Goal: Task Accomplishment & Management: Complete application form

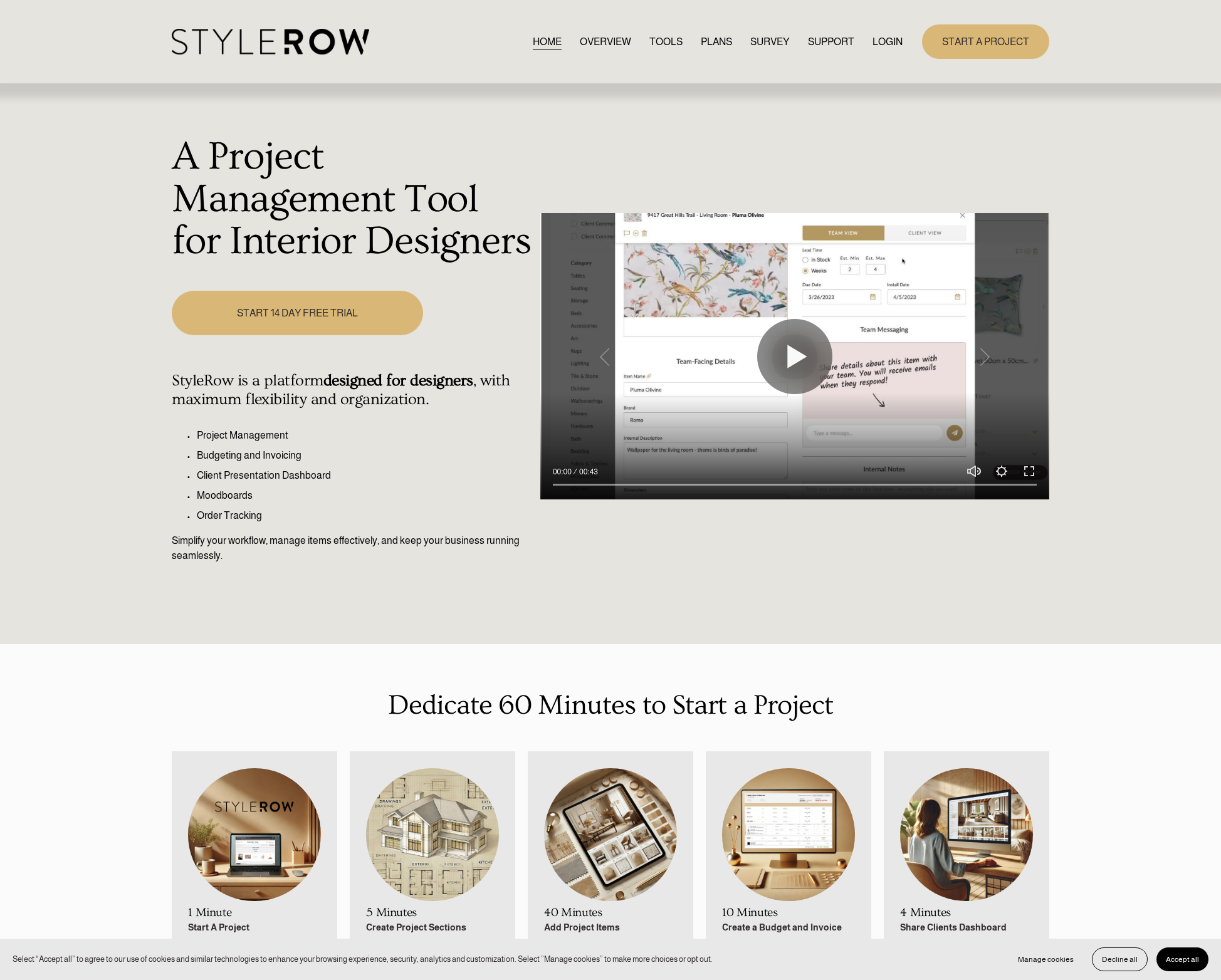
click at [715, 35] on link "PLANS" at bounding box center [716, 42] width 32 height 17
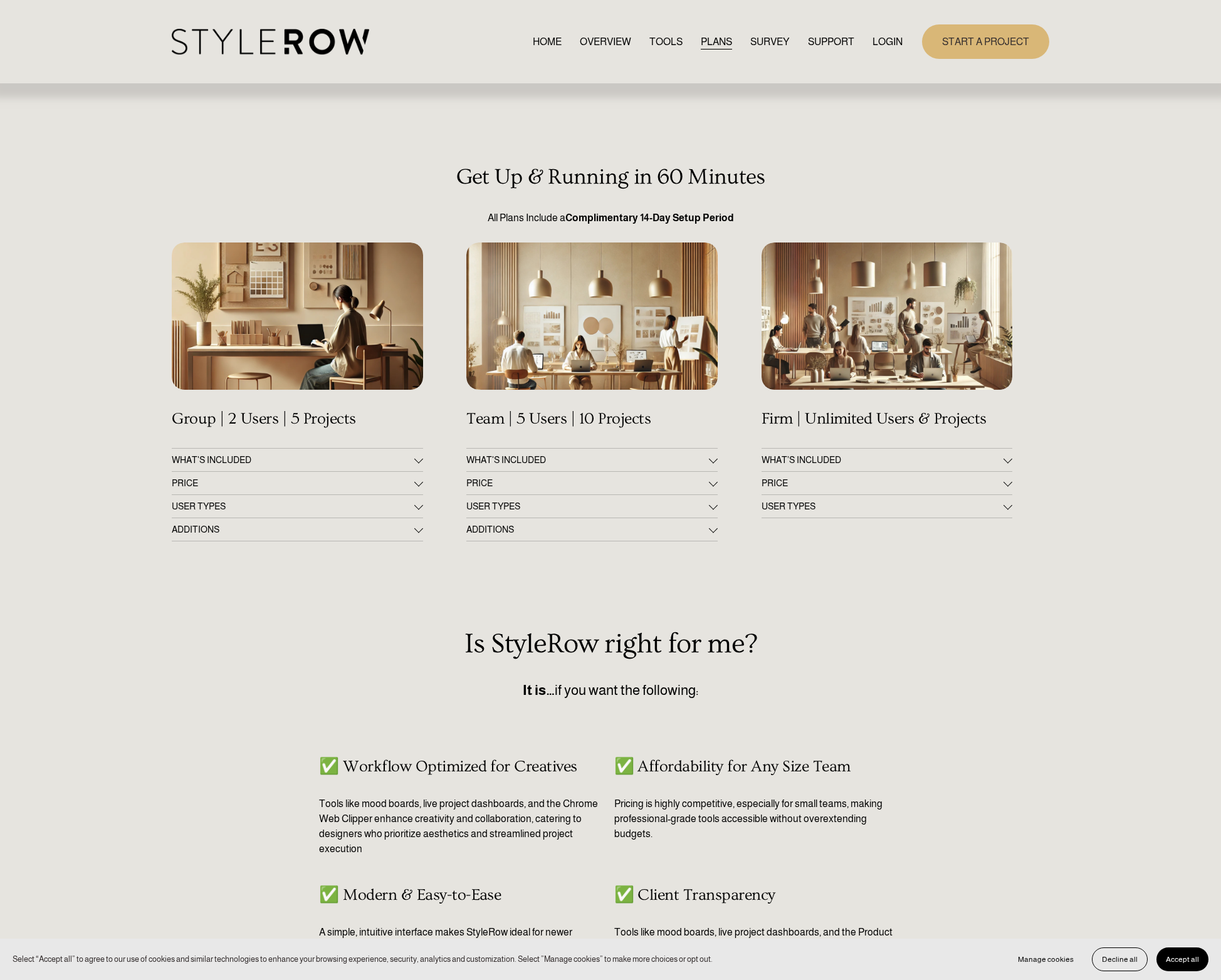
click at [341, 462] on span "WHAT'S INCLUDED" at bounding box center [293, 459] width 242 height 10
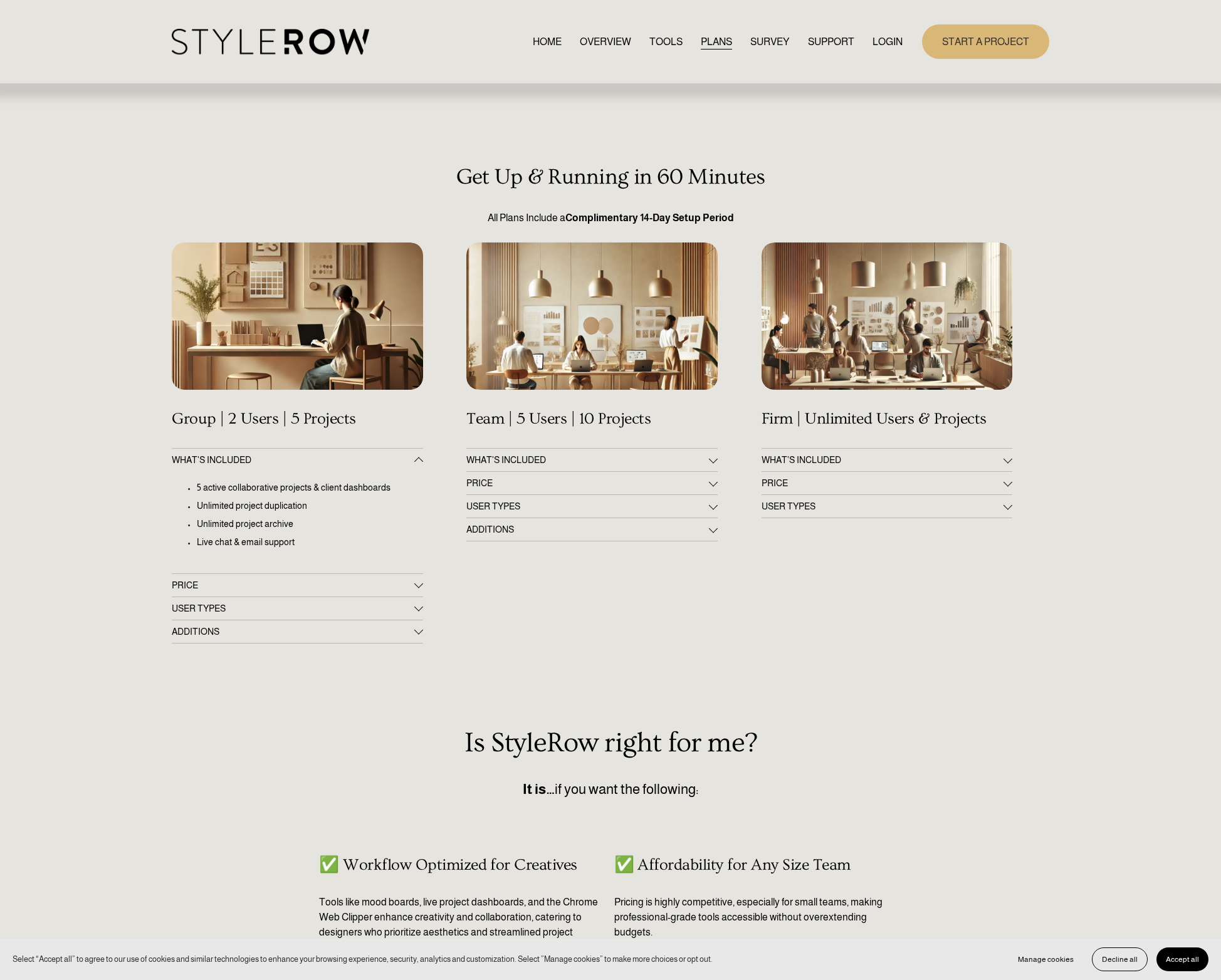
click at [341, 462] on span "WHAT'S INCLUDED" at bounding box center [293, 459] width 242 height 10
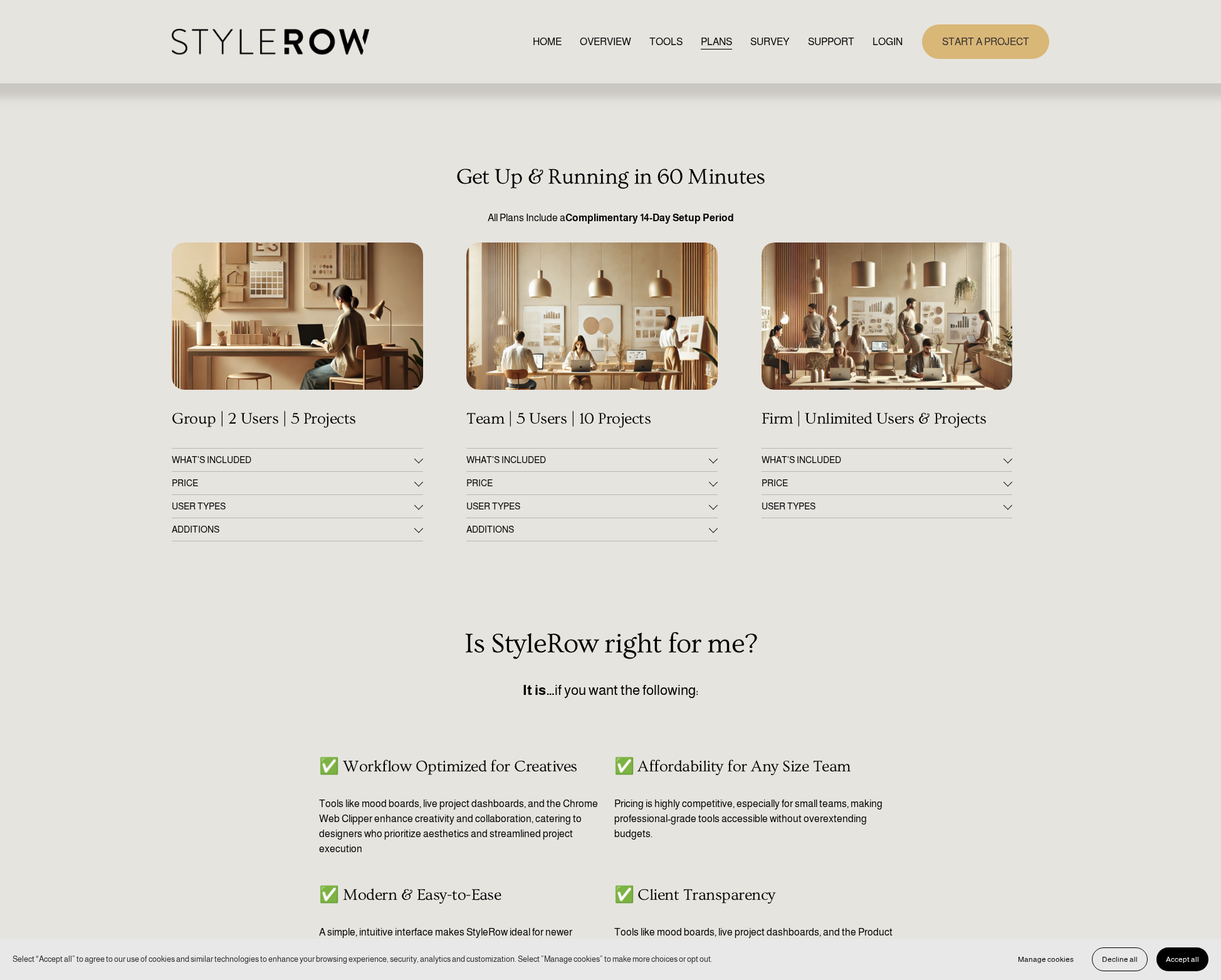
click at [1020, 29] on link "START A PROJECT" at bounding box center [985, 41] width 128 height 35
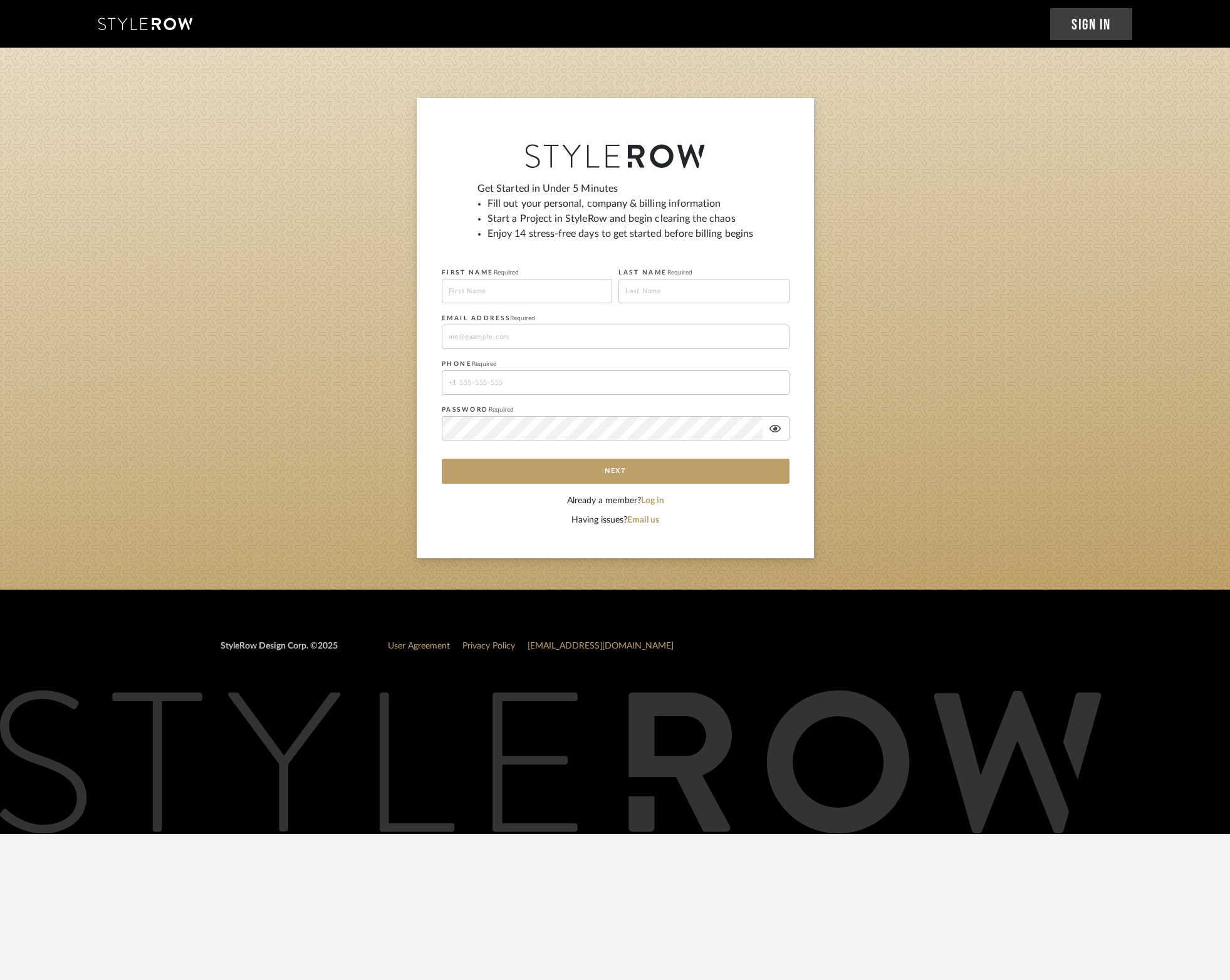
click at [573, 292] on input at bounding box center [527, 291] width 171 height 24
type input "Gemma"
type input "Scurich"
drag, startPoint x: 473, startPoint y: 337, endPoint x: 415, endPoint y: 332, distance: 58.2
click at [415, 332] on sign-up "Get Started in Under 5 Minutes Fill out your personal, company & billing inform…" at bounding box center [615, 328] width 1230 height 460
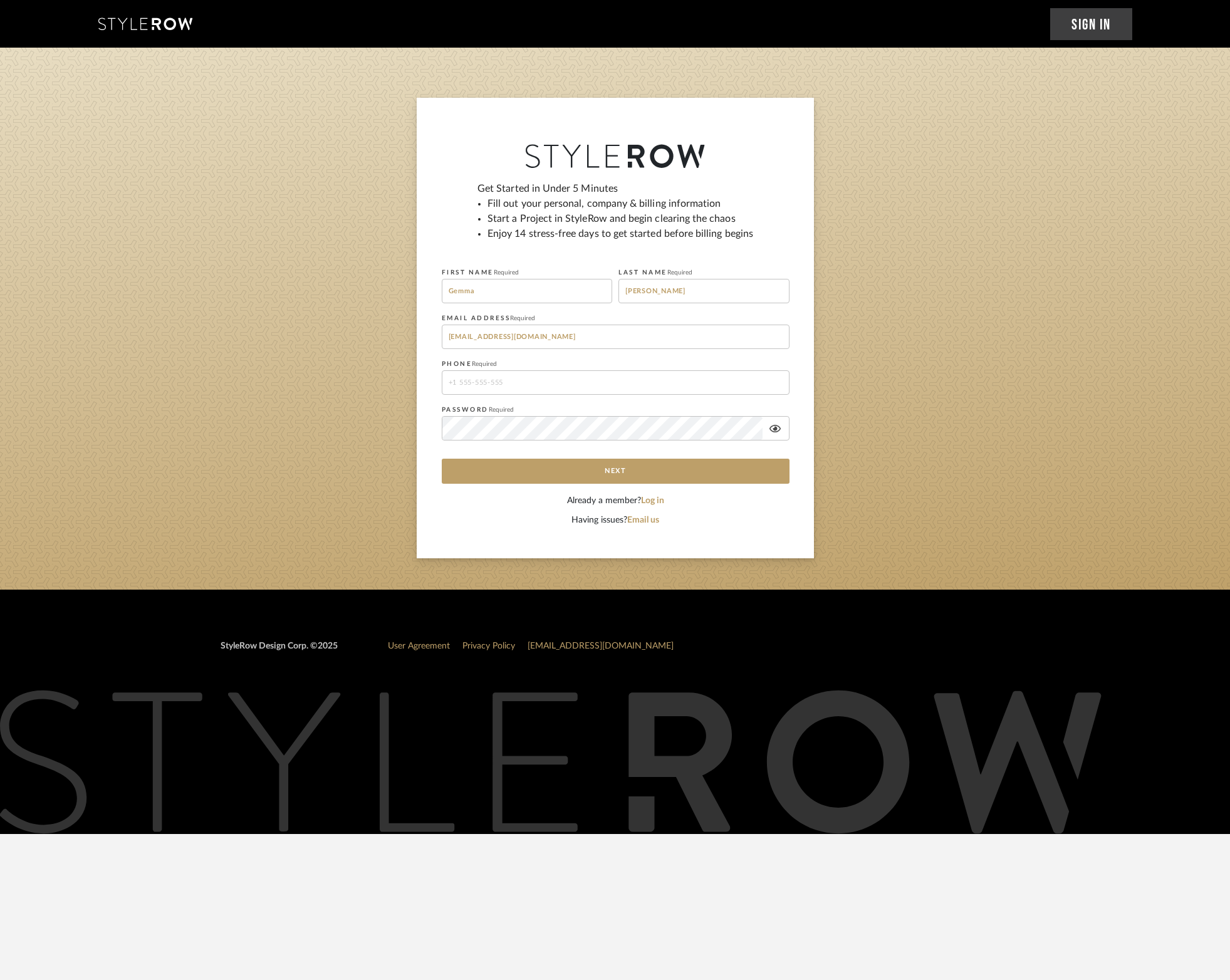
type input "studio@gemdesignco.com"
click at [538, 381] on input "+18314007477" at bounding box center [615, 382] width 348 height 24
drag, startPoint x: 471, startPoint y: 381, endPoint x: 571, endPoint y: 385, distance: 100.1
click at [571, 385] on input "+18314007477" at bounding box center [615, 382] width 348 height 24
type input "+18314329232"
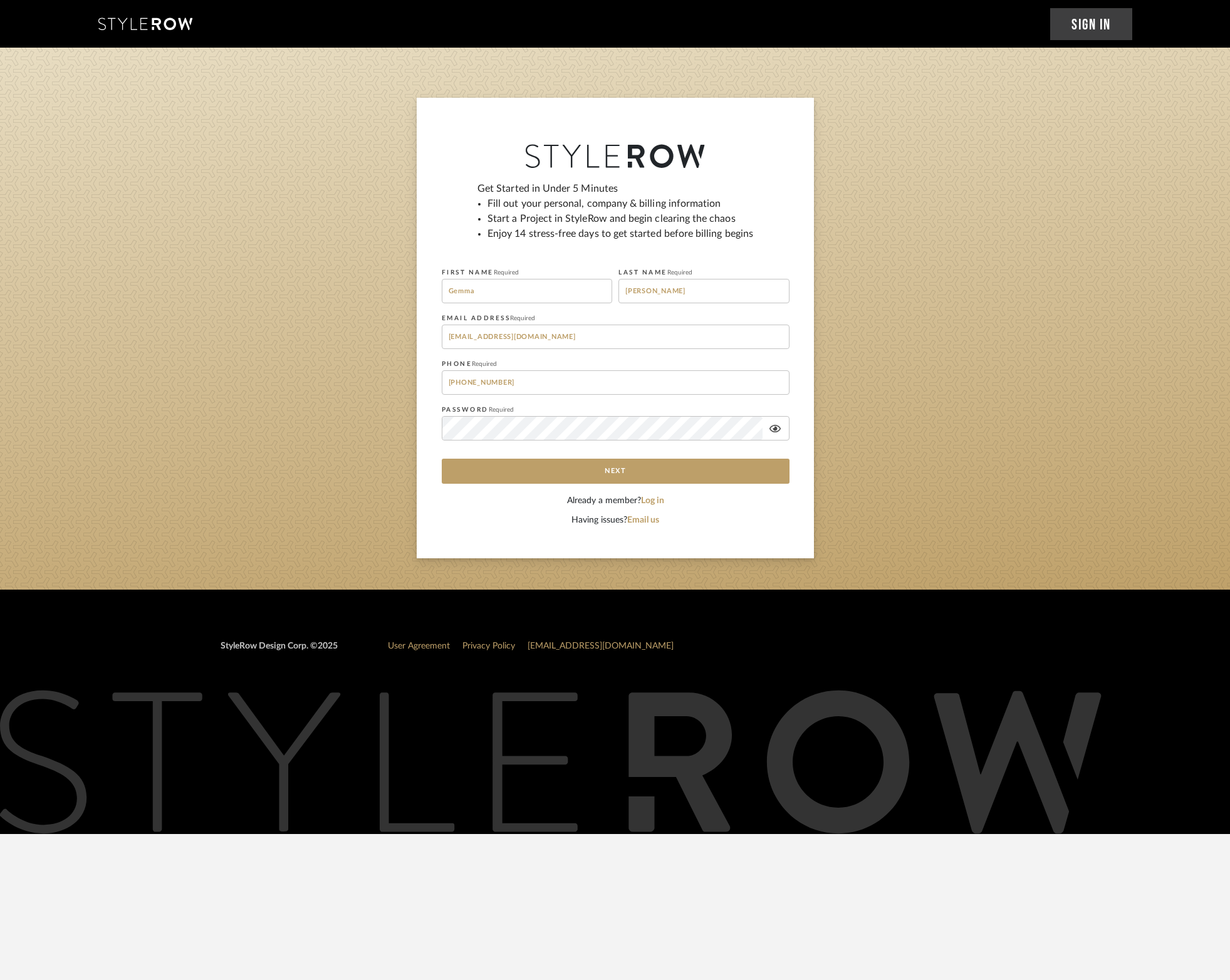
click at [596, 360] on fieldset "PHONE Required +18314329232" at bounding box center [615, 375] width 348 height 39
click at [695, 474] on button "Next" at bounding box center [615, 471] width 348 height 25
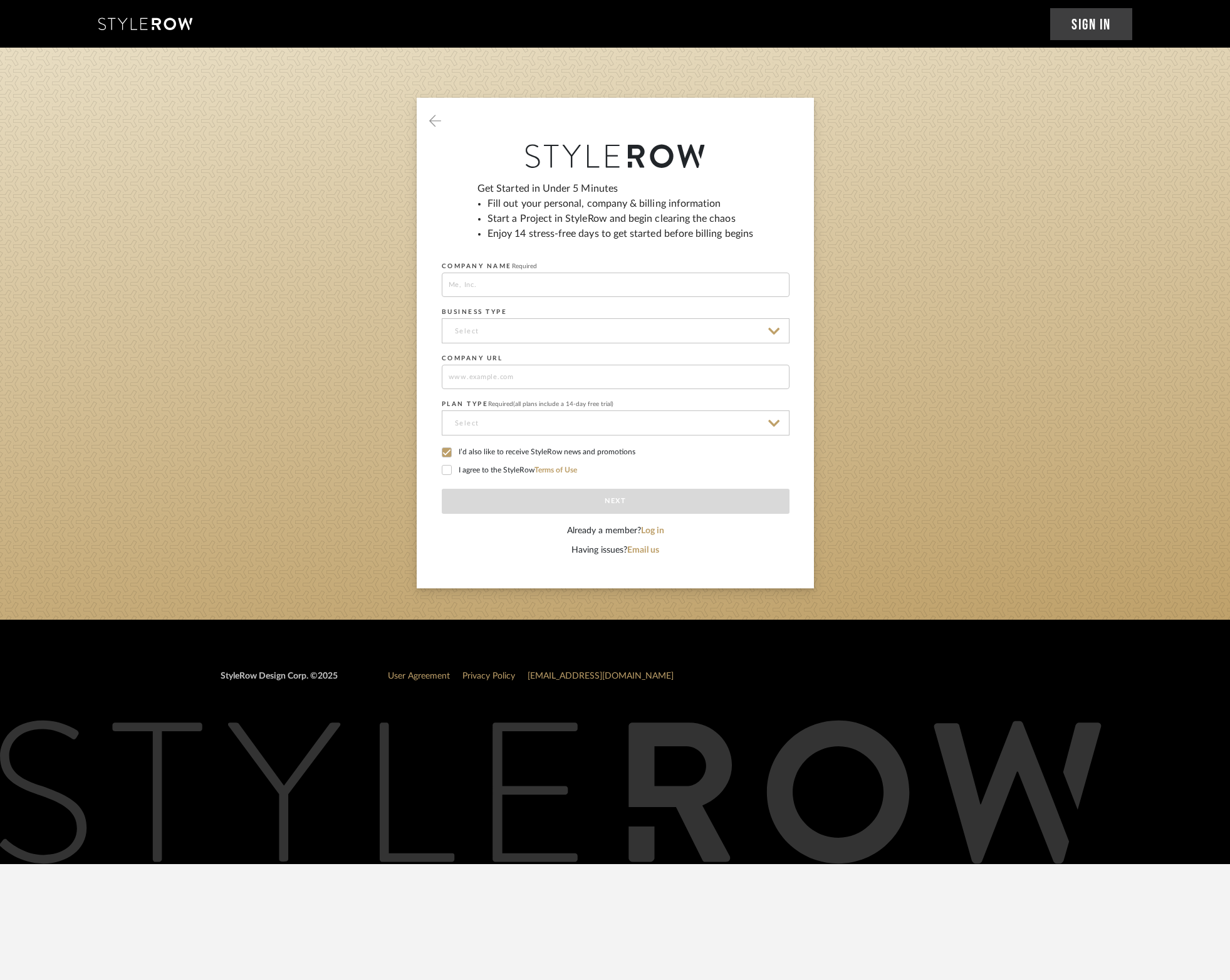
click at [487, 278] on input at bounding box center [615, 284] width 348 height 24
type input "Gem Design"
click at [511, 317] on fieldset "BUSINESS TYPE" at bounding box center [615, 323] width 348 height 40
click at [511, 336] on input at bounding box center [615, 331] width 348 height 25
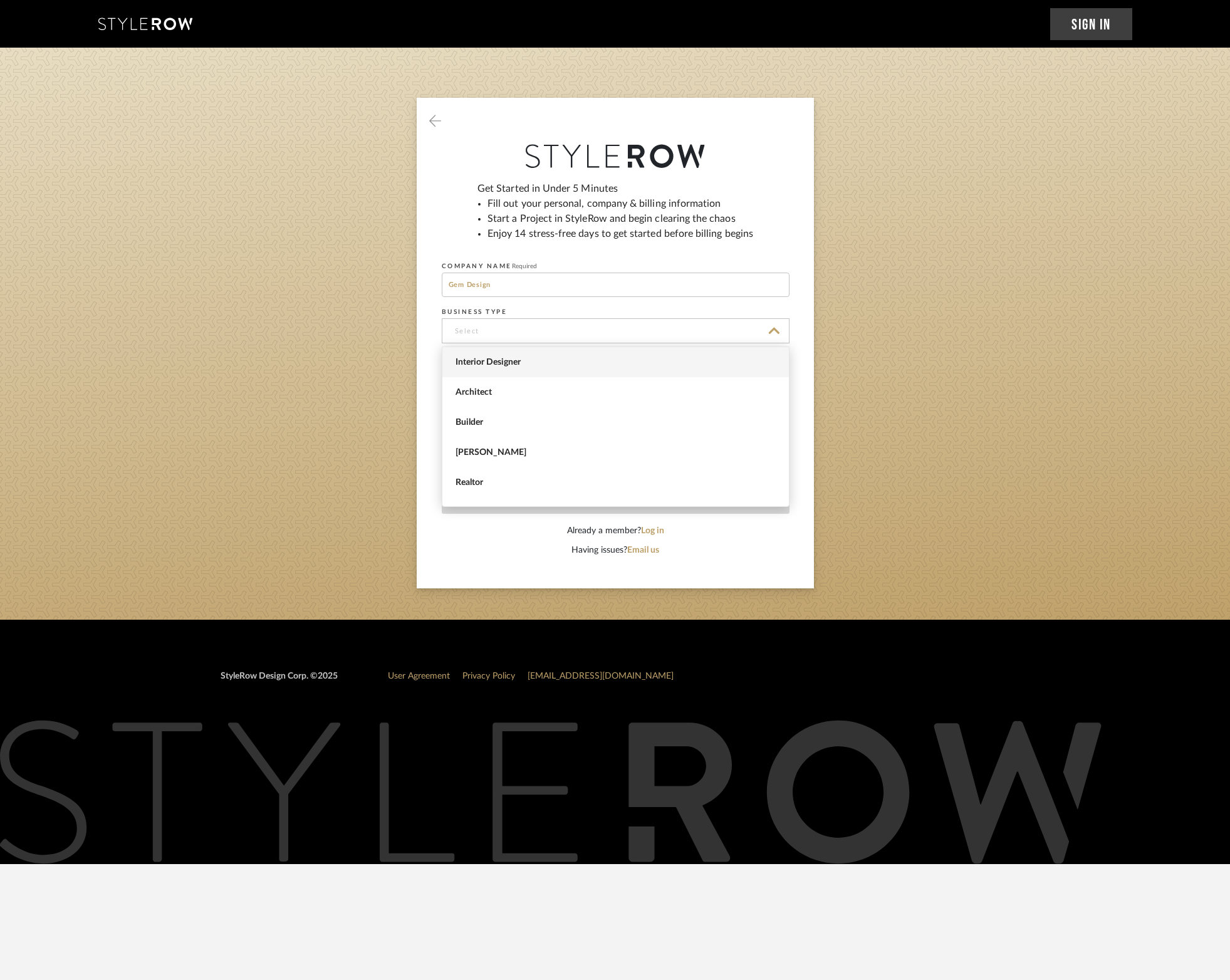
click at [516, 363] on span "Interior Designer" at bounding box center [616, 362] width 323 height 11
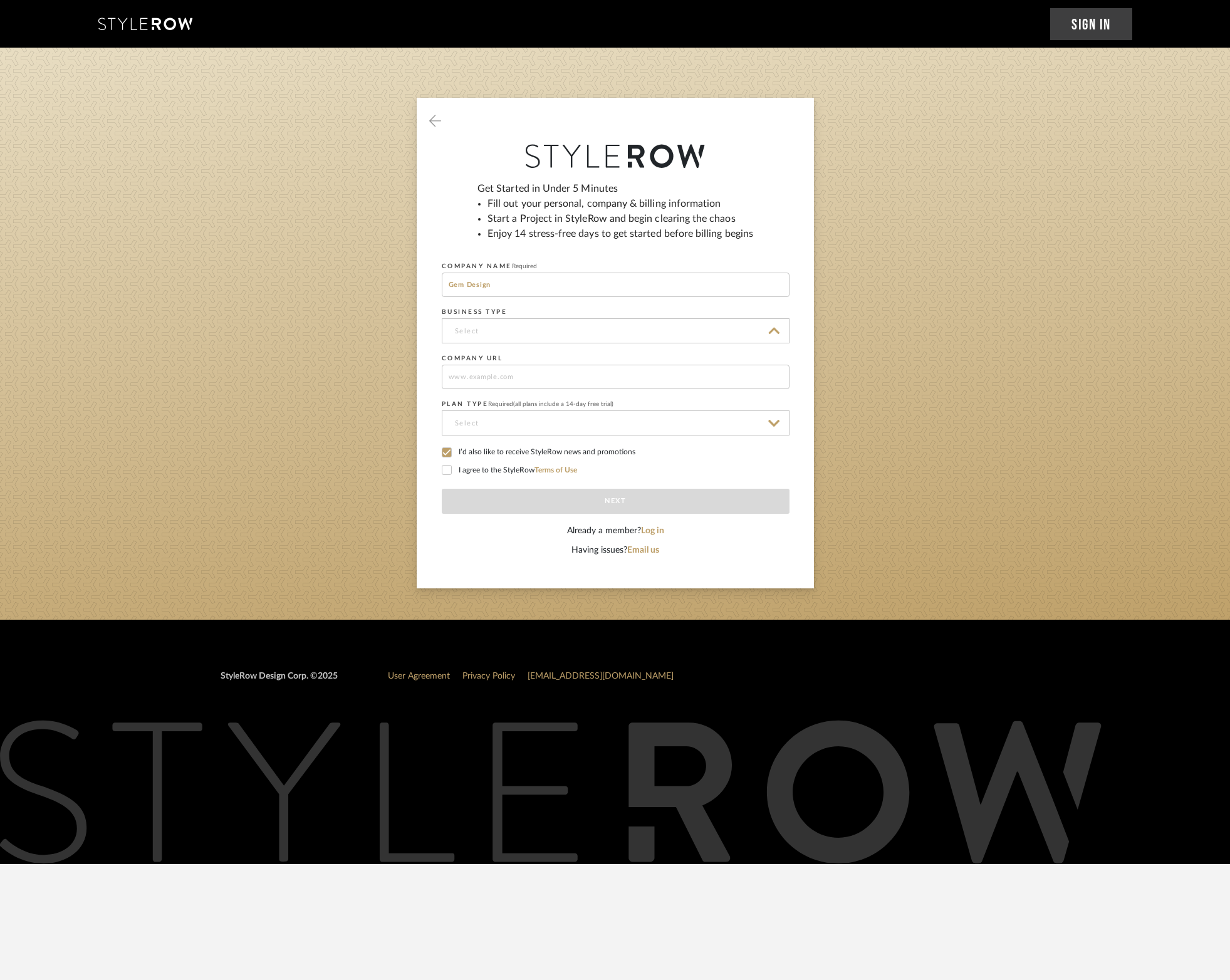
type input "Interior Designer"
click at [516, 375] on input at bounding box center [615, 376] width 348 height 24
click at [522, 377] on input "gemdesign" at bounding box center [615, 376] width 348 height 24
type input "gemdesign.com"
click at [486, 432] on input at bounding box center [615, 423] width 348 height 25
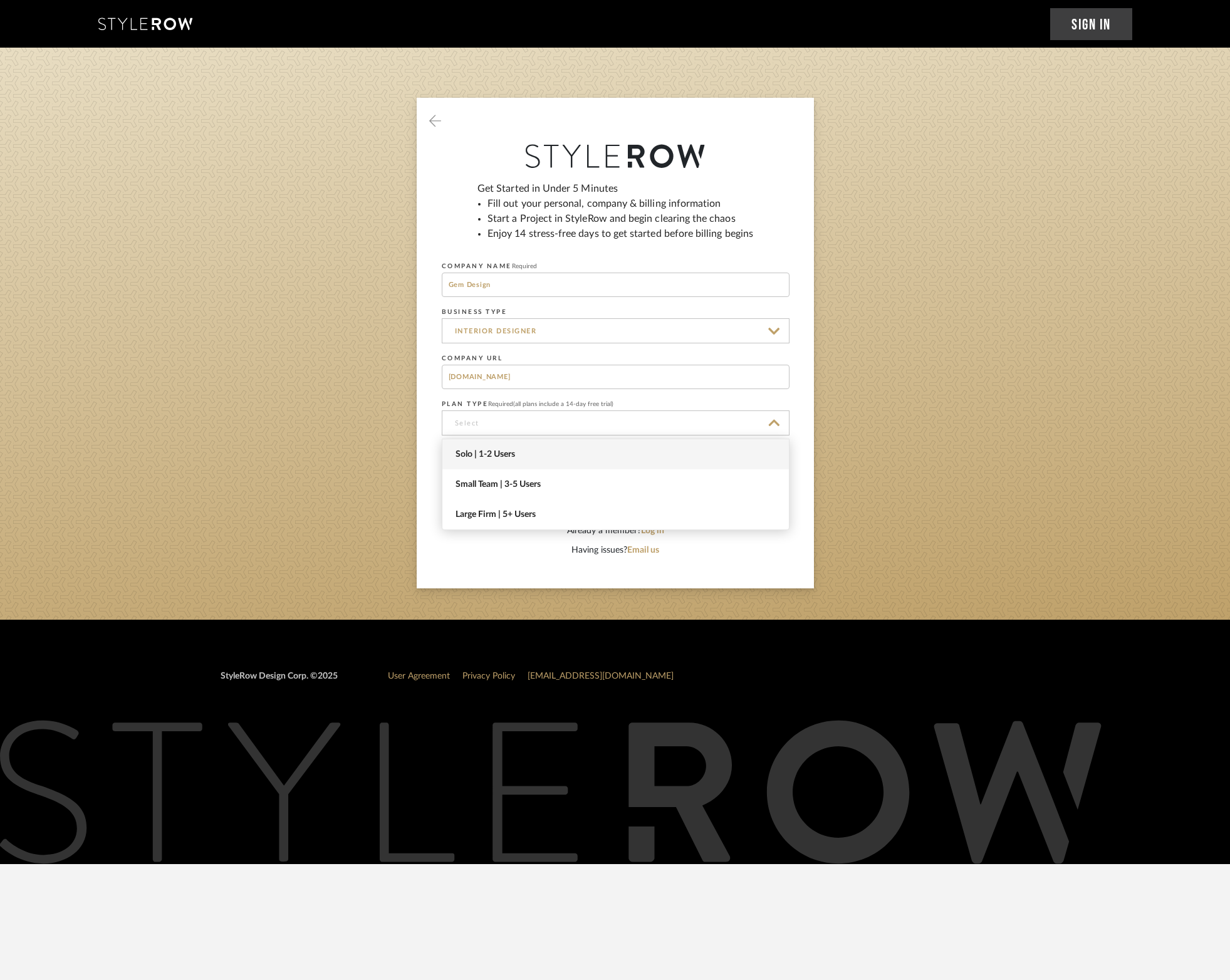
click at [495, 456] on span "Solo | 1-2 Users" at bounding box center [616, 455] width 323 height 11
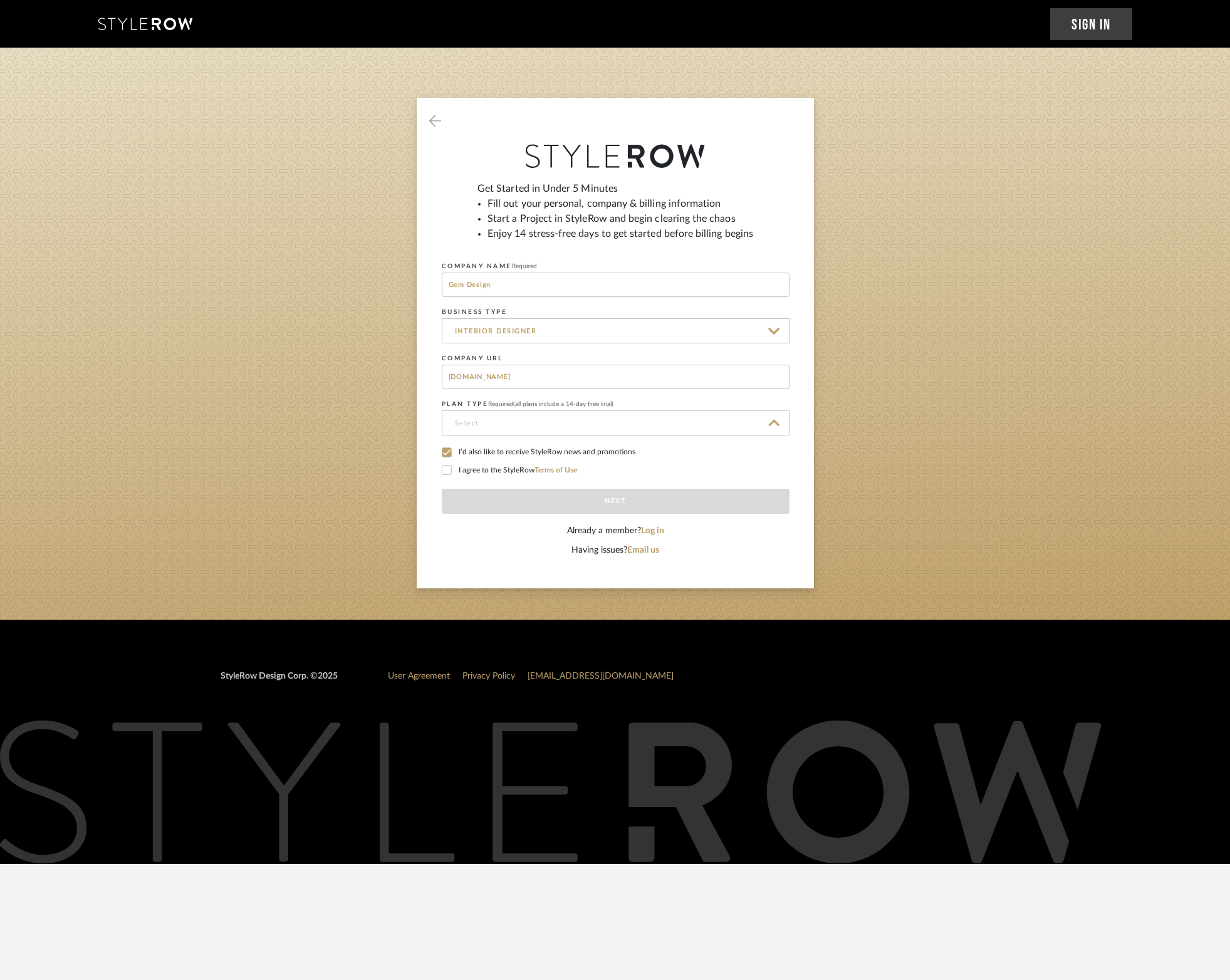
type input "Solo | 1-2 Users"
click at [495, 473] on label "I agree to the StyleRow Terms of Use" at bounding box center [615, 471] width 348 height 12
click at [650, 508] on button "Next" at bounding box center [615, 502] width 348 height 25
